Goal: Book appointment/travel/reservation

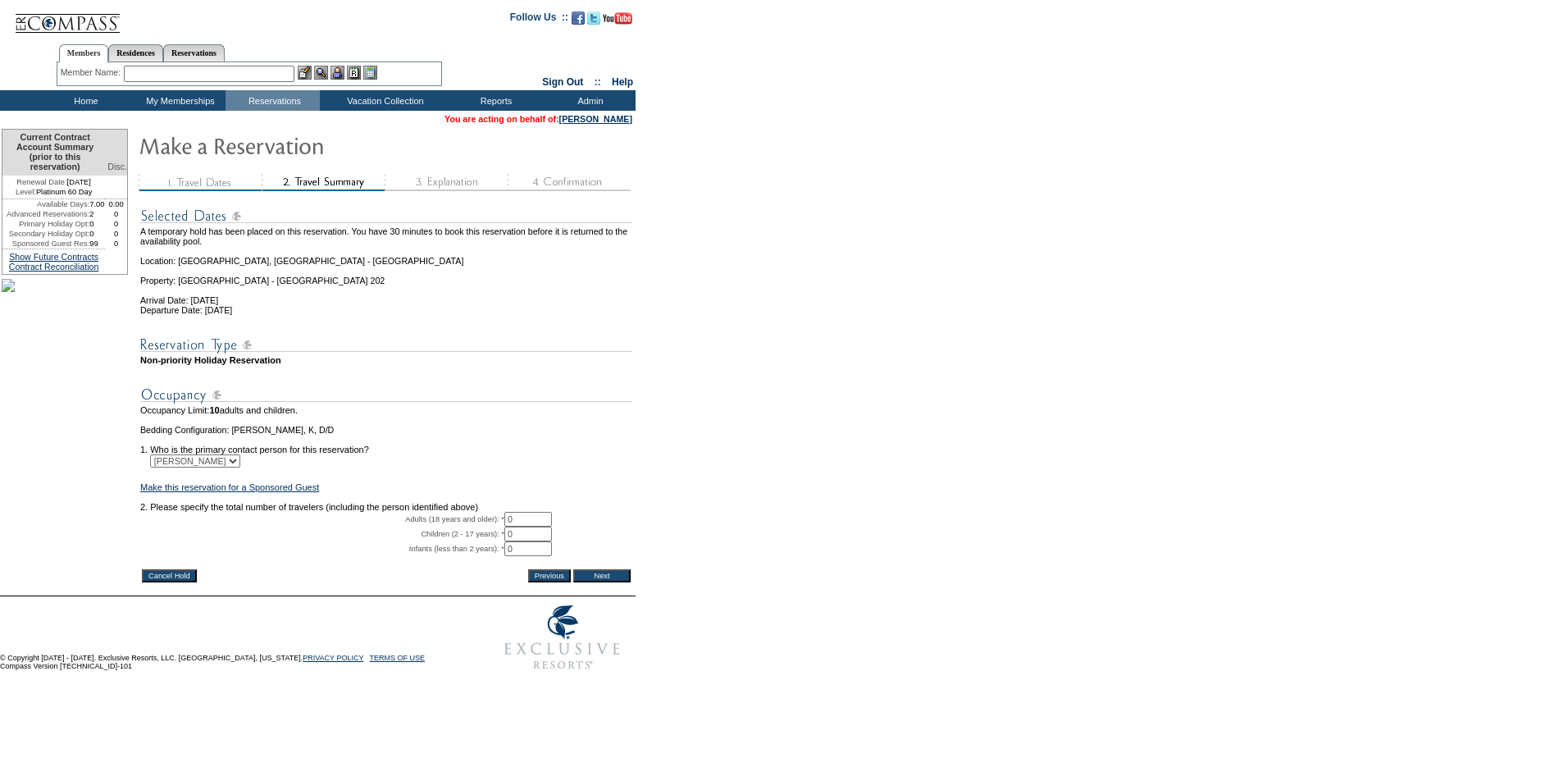
click at [606, 582] on input "Next" at bounding box center [602, 575] width 58 height 13
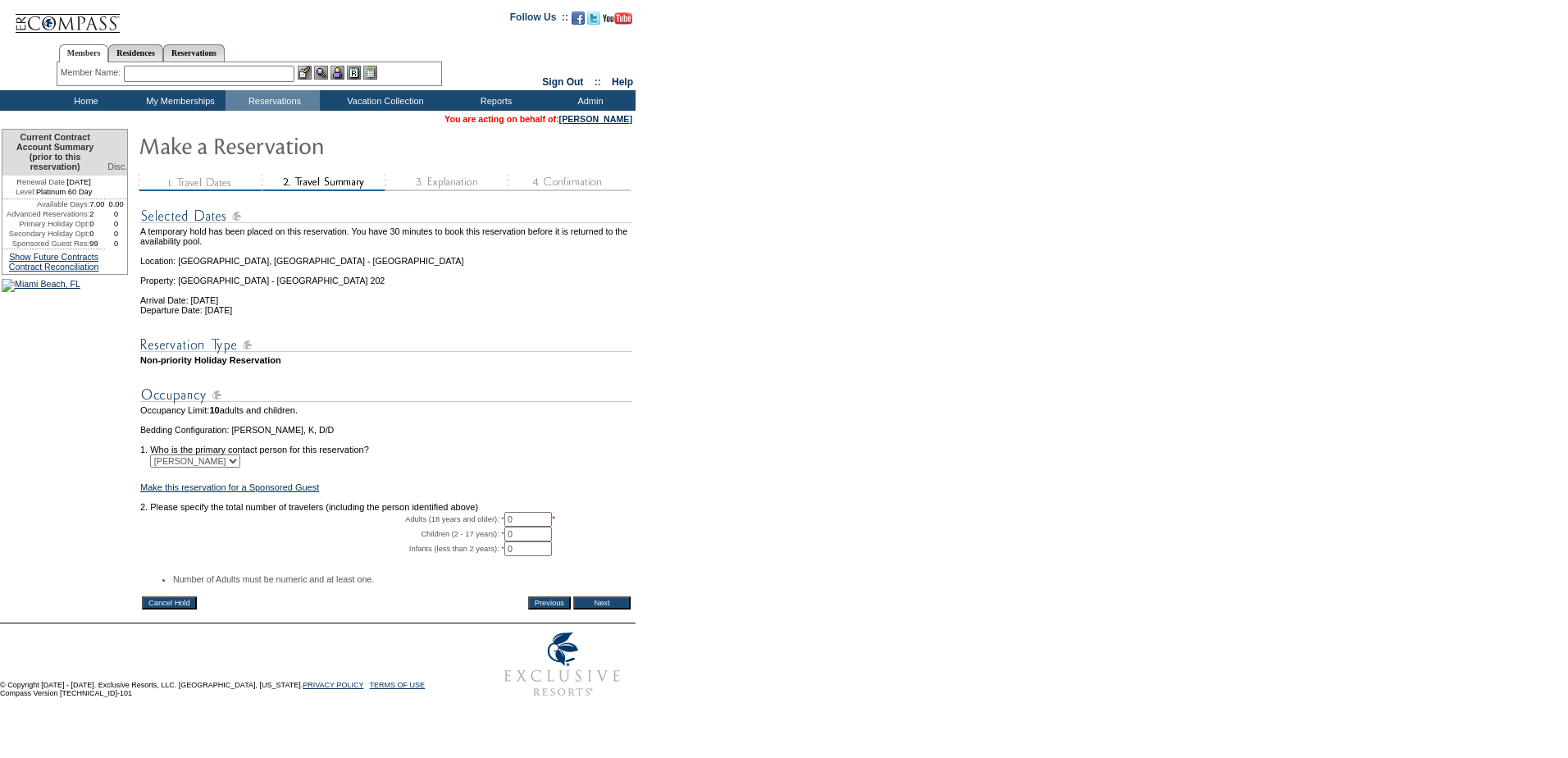
drag, startPoint x: 542, startPoint y: 542, endPoint x: 400, endPoint y: 535, distance: 142.2
click at [402, 527] on tr "Adults (18 years and older): * 0 * *" at bounding box center [386, 519] width 492 height 15
type input "2"
click at [599, 621] on td "A temporary hold has been placed on this reservation. You have 30 minutes to bo…" at bounding box center [386, 408] width 495 height 428
click at [600, 609] on input "Next" at bounding box center [602, 602] width 58 height 13
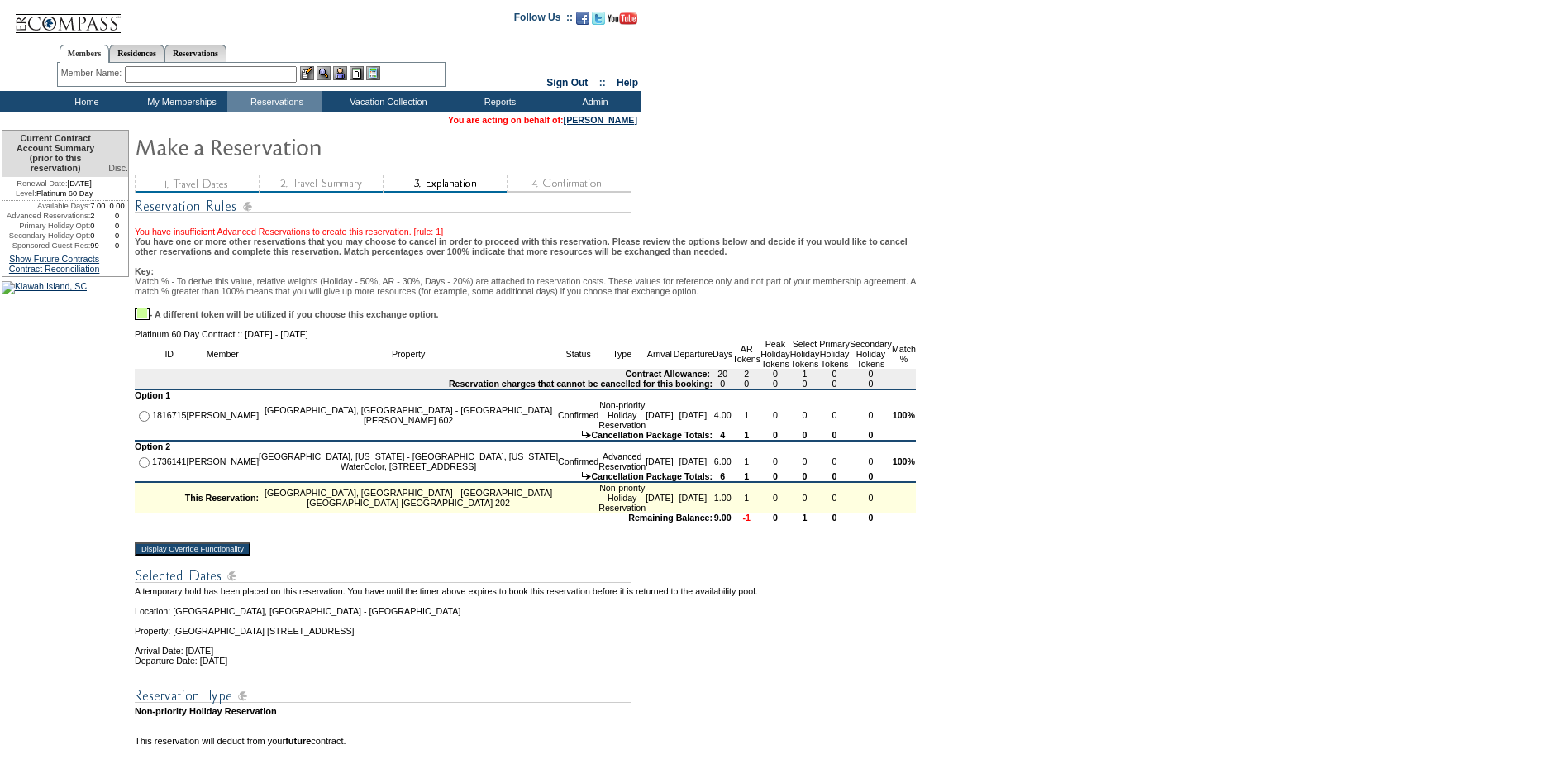
scroll to position [248, 0]
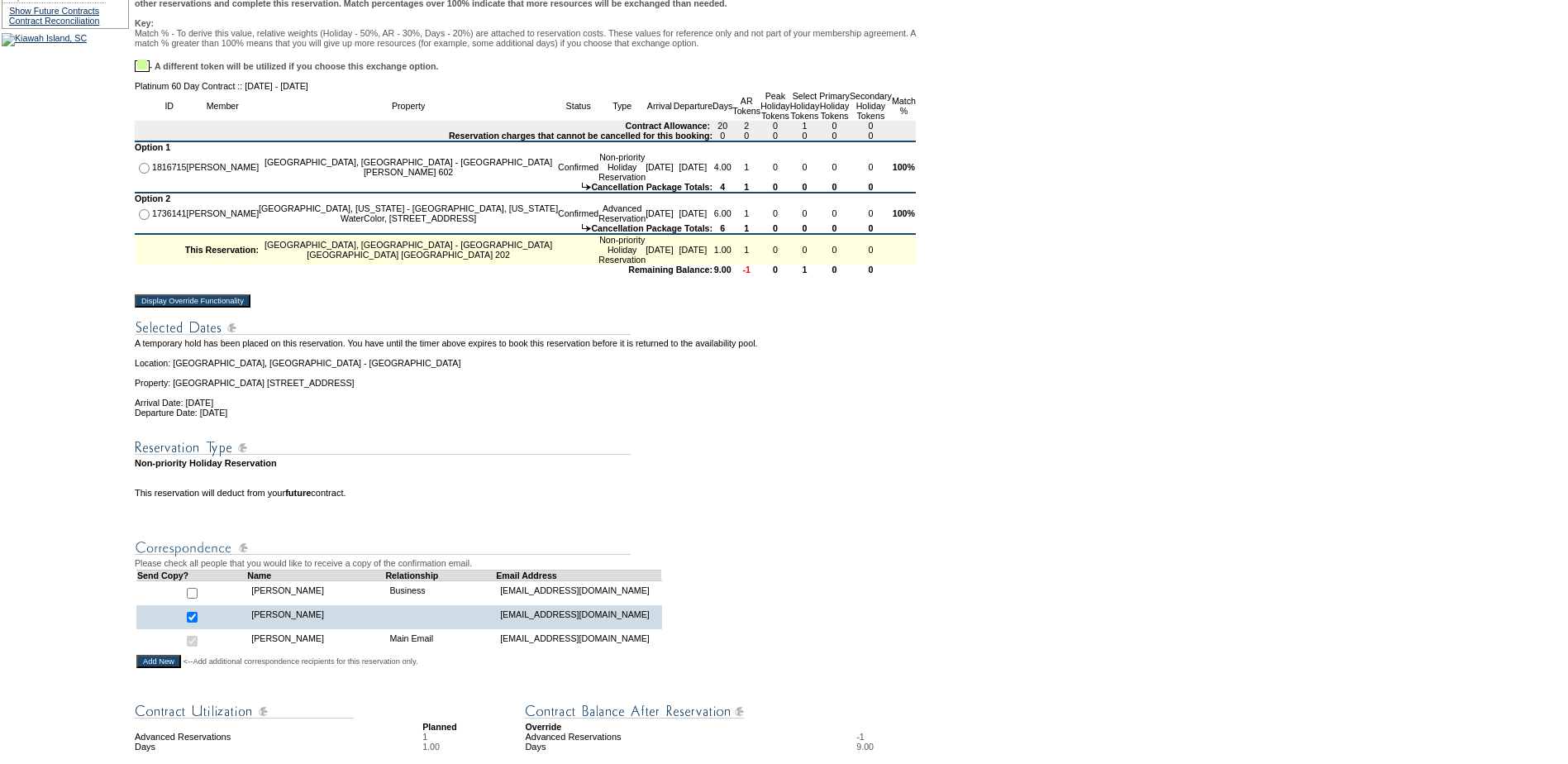
click at [214, 307] on input "Display Override Functionality" at bounding box center [193, 300] width 116 height 13
